Goal: Task Accomplishment & Management: Manage account settings

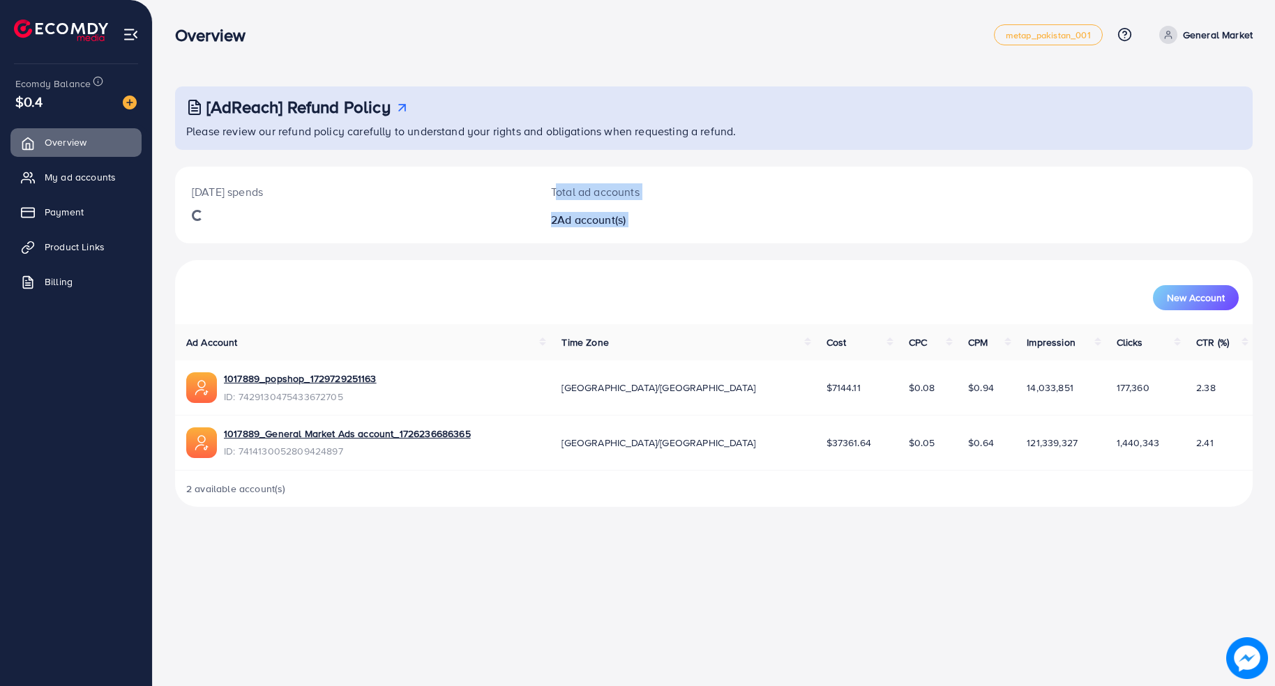
drag, startPoint x: 497, startPoint y: 294, endPoint x: 546, endPoint y: 182, distance: 122.5
click at [546, 182] on div "[DATE] spends Total ad accounts 2 Ad account(s) New Account Ad Account Time Zon…" at bounding box center [714, 337] width 1078 height 340
click at [546, 182] on div "Total ad accounts 2 Ad account(s)" at bounding box center [668, 205] width 269 height 77
drag, startPoint x: 541, startPoint y: 174, endPoint x: 642, endPoint y: 228, distance: 114.3
click at [642, 228] on div "Total ad accounts 2 Ad account(s)" at bounding box center [668, 205] width 269 height 77
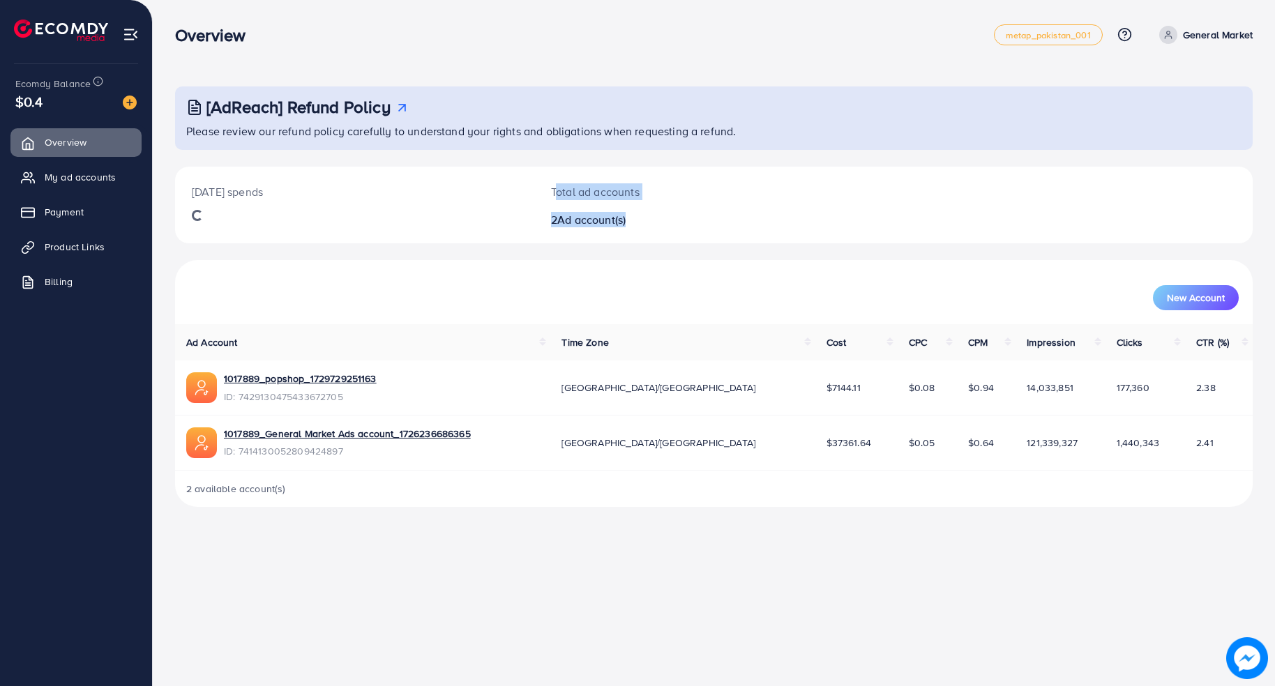
click at [643, 228] on div "Total ad accounts 2 Ad account(s)" at bounding box center [668, 205] width 269 height 77
drag, startPoint x: 650, startPoint y: 220, endPoint x: 532, endPoint y: 186, distance: 123.0
click at [532, 186] on div "[DATE] spends Total ad accounts 2 Ad account(s)" at bounding box center [714, 205] width 1078 height 77
click at [532, 186] on div "[DATE] spends" at bounding box center [354, 205] width 359 height 77
drag, startPoint x: 564, startPoint y: 192, endPoint x: 636, endPoint y: 220, distance: 78.0
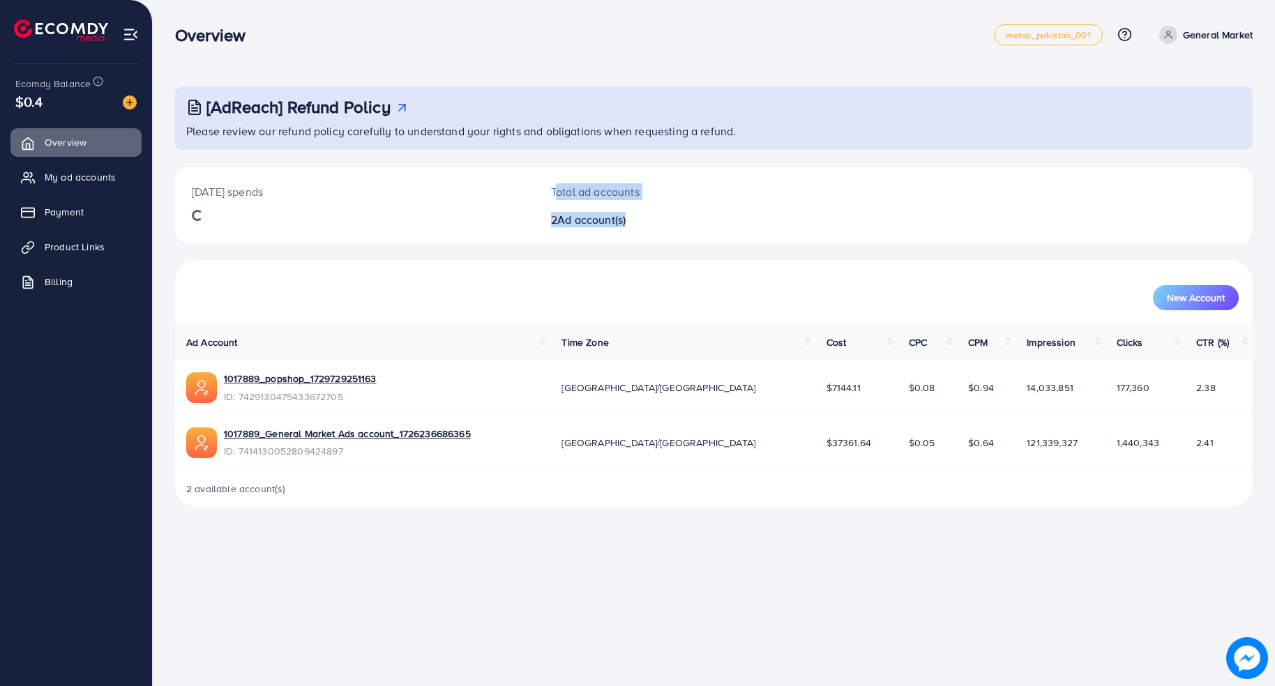
click at [636, 220] on div "Total ad accounts 2 Ad account(s)" at bounding box center [668, 205] width 269 height 77
drag, startPoint x: 636, startPoint y: 220, endPoint x: 709, endPoint y: 147, distance: 103.1
click at [637, 220] on h2 "2 Ad account(s)" at bounding box center [669, 219] width 236 height 13
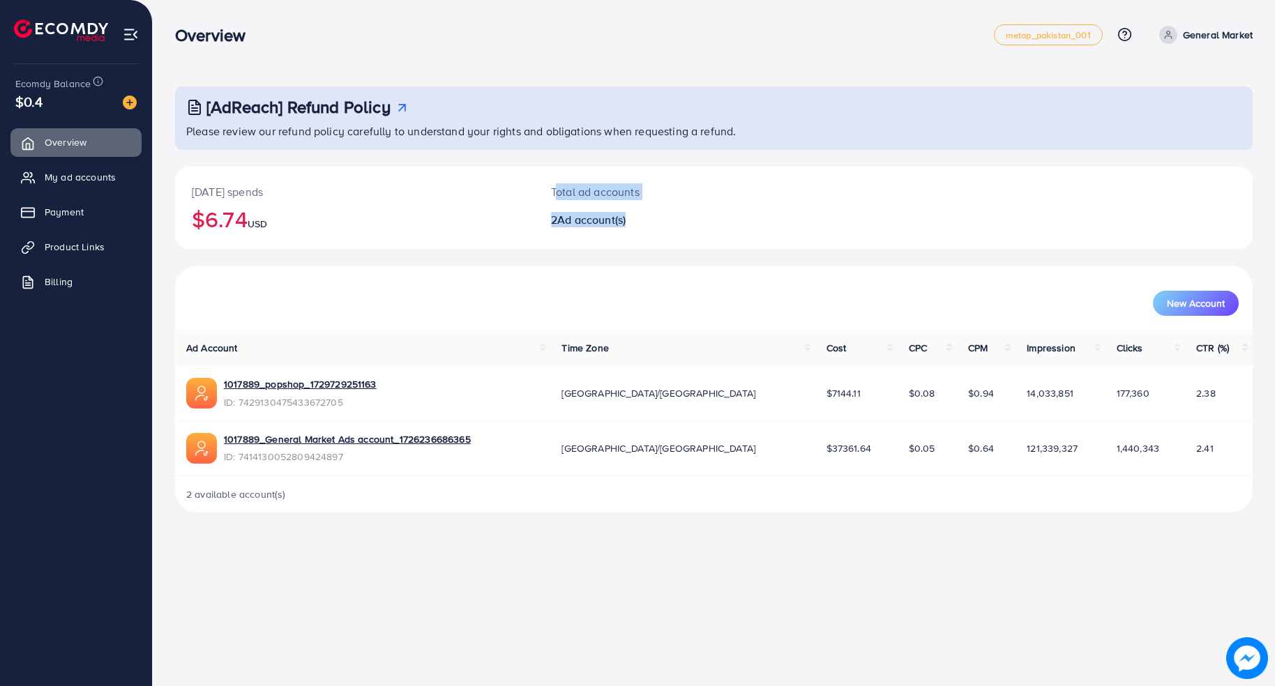
click at [699, 192] on p "Total ad accounts" at bounding box center [669, 191] width 236 height 17
click at [103, 175] on span "My ad accounts" at bounding box center [83, 177] width 71 height 14
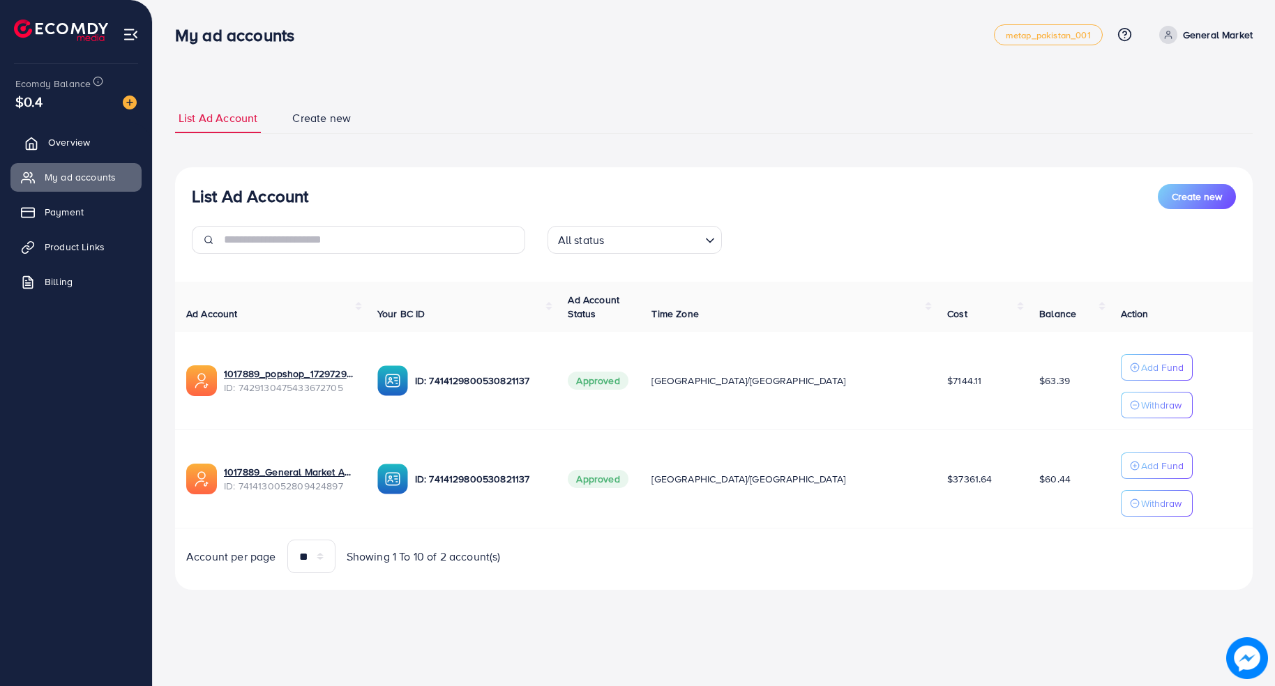
click at [99, 144] on link "Overview" at bounding box center [75, 142] width 131 height 28
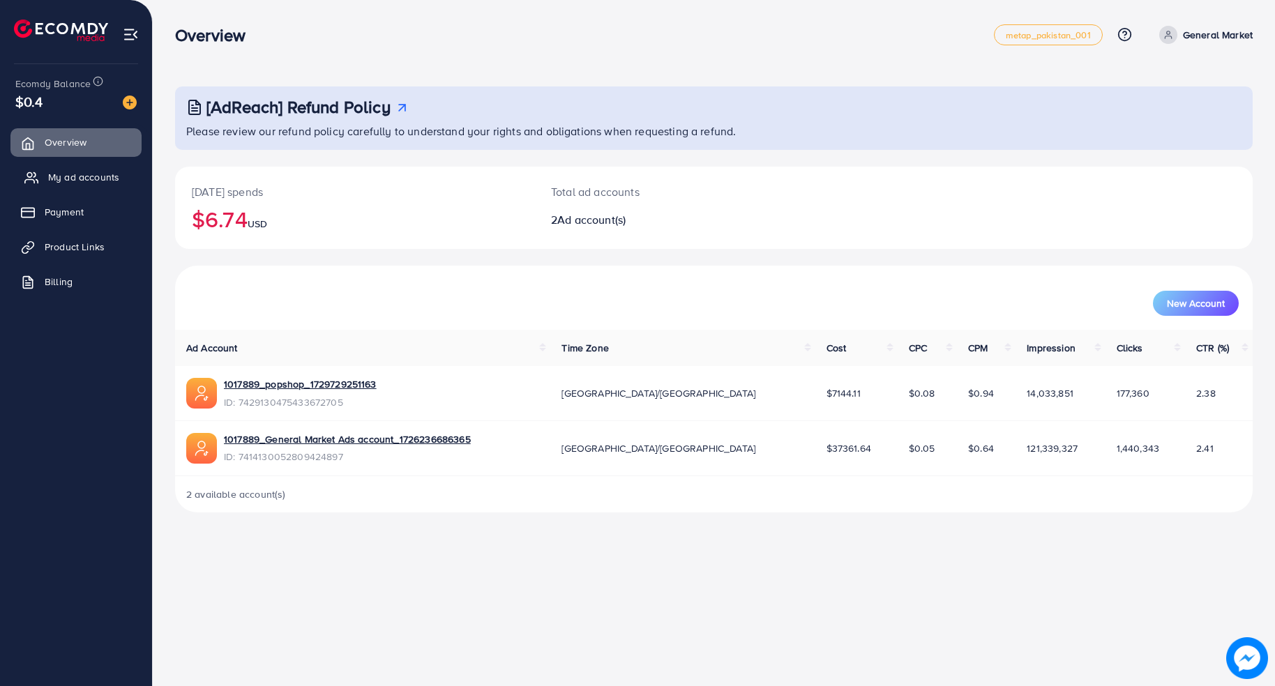
click at [36, 181] on icon at bounding box center [31, 178] width 14 height 14
